Goal: Check status

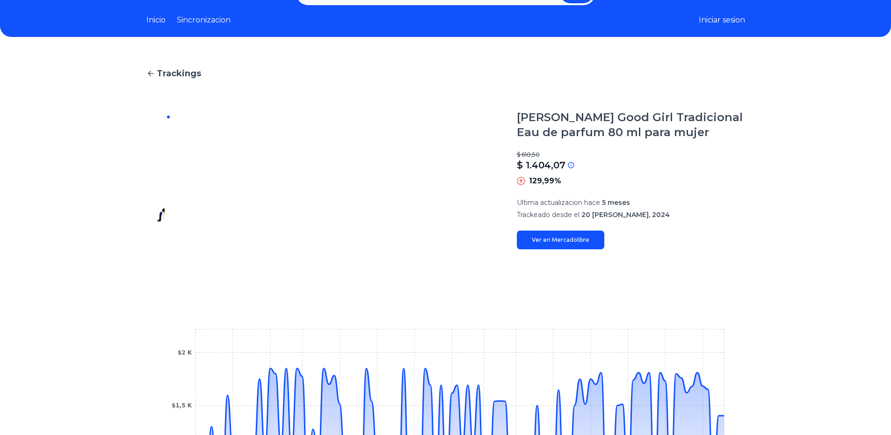
scroll to position [47, 0]
